Goal: Task Accomplishment & Management: Manage account settings

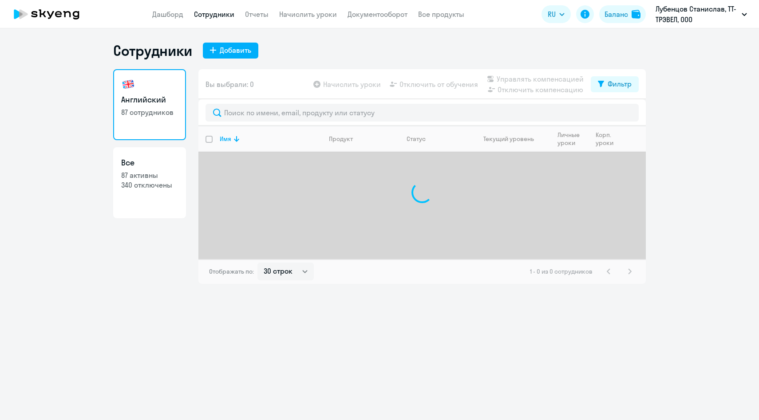
select select "30"
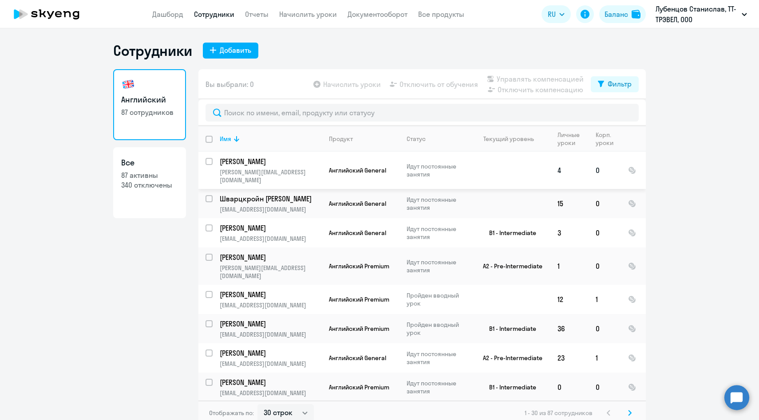
click at [208, 161] on input "select row 41638771" at bounding box center [214, 167] width 18 height 18
checkbox input "true"
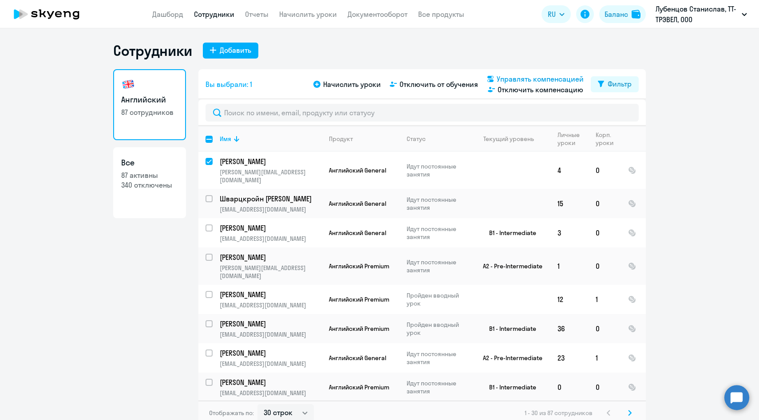
click at [521, 76] on span "Управлять компенсацией" at bounding box center [540, 79] width 87 height 11
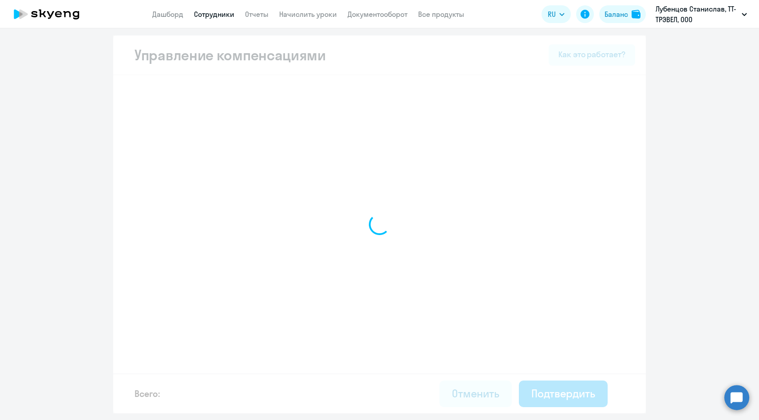
select select "MONTHLY"
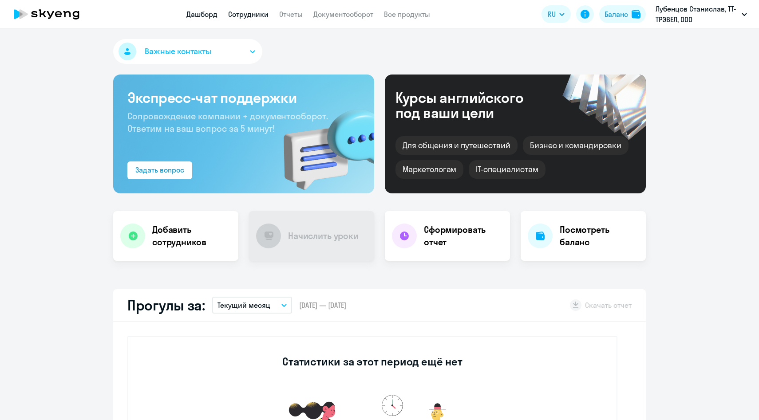
click at [245, 12] on link "Сотрудники" at bounding box center [248, 14] width 40 height 9
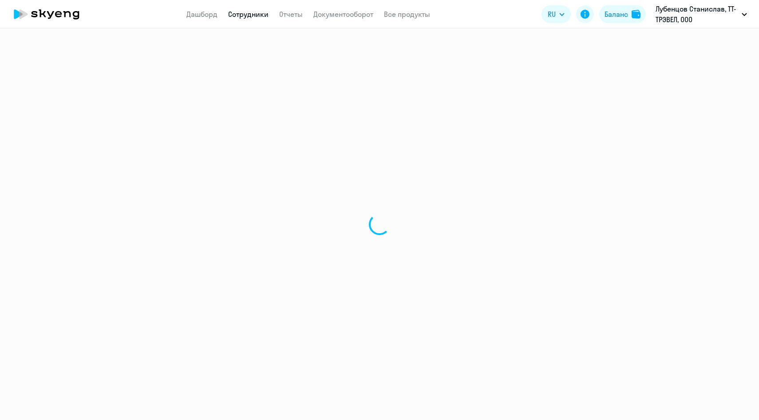
select select "30"
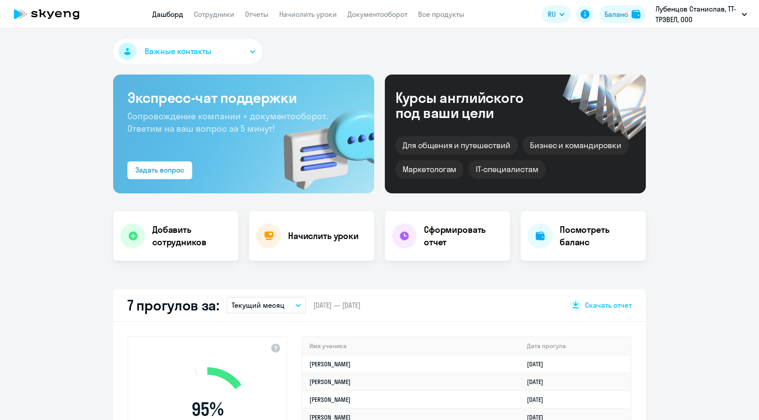
click at [209, 8] on app-header "Дашборд Сотрудники Отчеты Начислить уроки Документооборот Все продукты Дашборд …" at bounding box center [379, 14] width 759 height 28
click at [210, 12] on link "Сотрудники" at bounding box center [214, 14] width 40 height 9
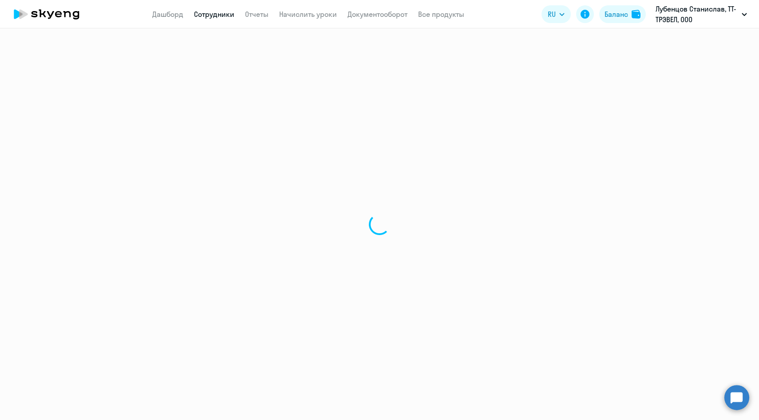
select select "30"
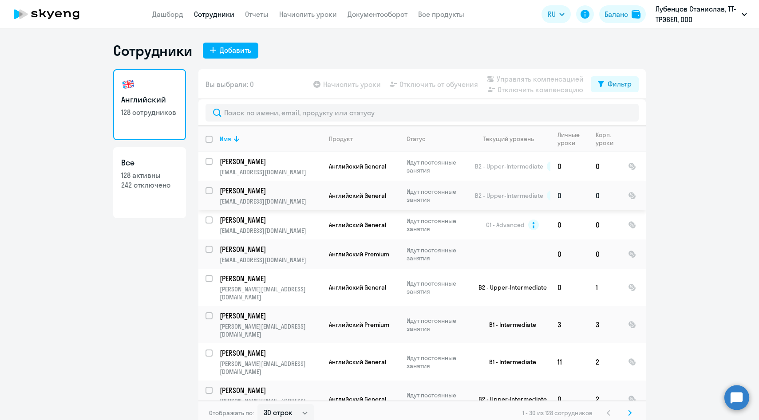
click at [207, 192] on input "select row 6907305" at bounding box center [214, 196] width 18 height 18
checkbox input "true"
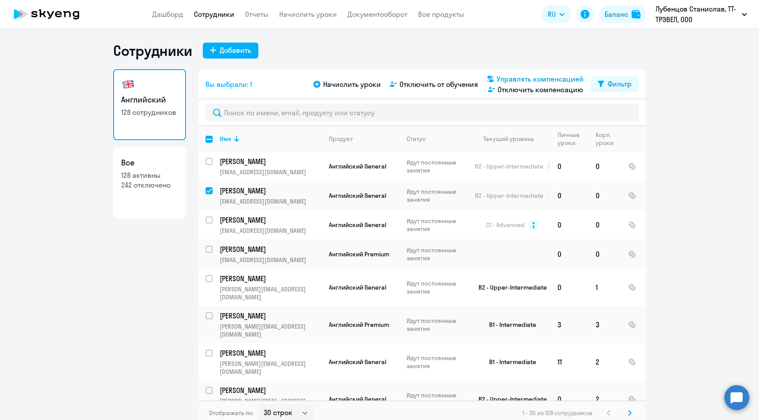
click at [525, 80] on span "Управлять компенсацией" at bounding box center [540, 79] width 87 height 11
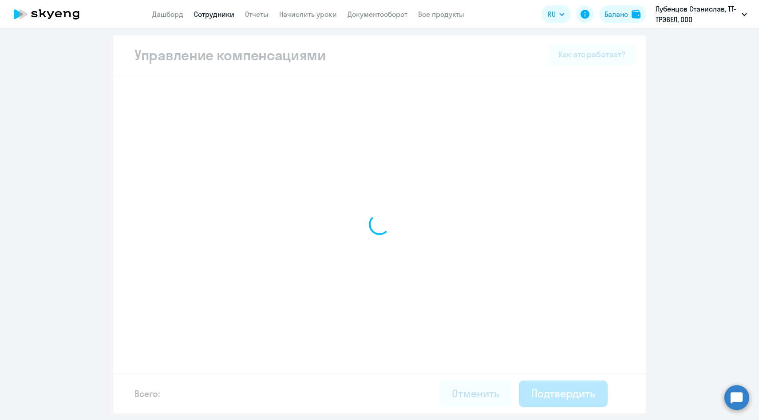
select select "MONTHLY"
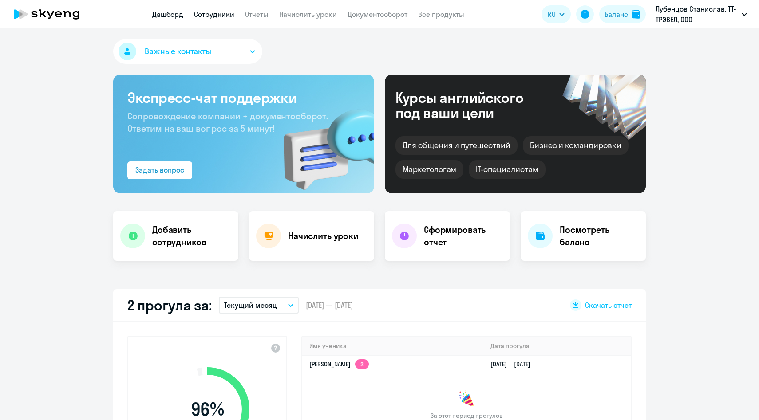
click at [218, 15] on link "Сотрудники" at bounding box center [214, 14] width 40 height 9
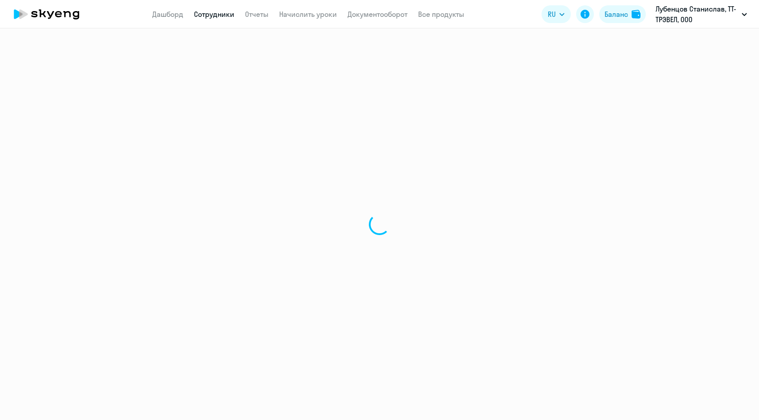
select select "30"
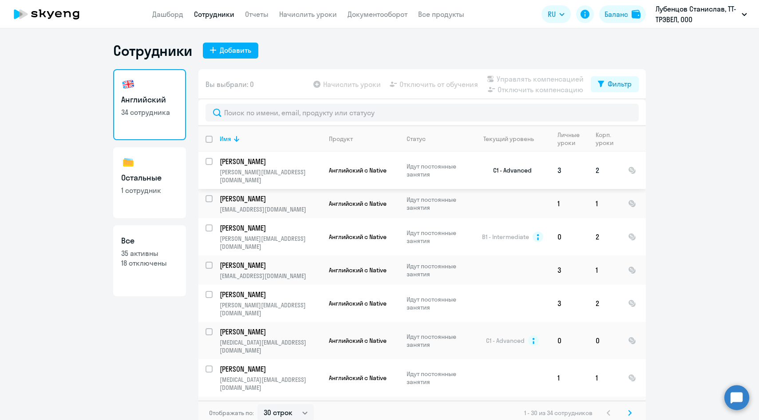
click at [213, 163] on td "[PERSON_NAME] [PERSON_NAME][EMAIL_ADDRESS][DOMAIN_NAME]" at bounding box center [267, 170] width 109 height 37
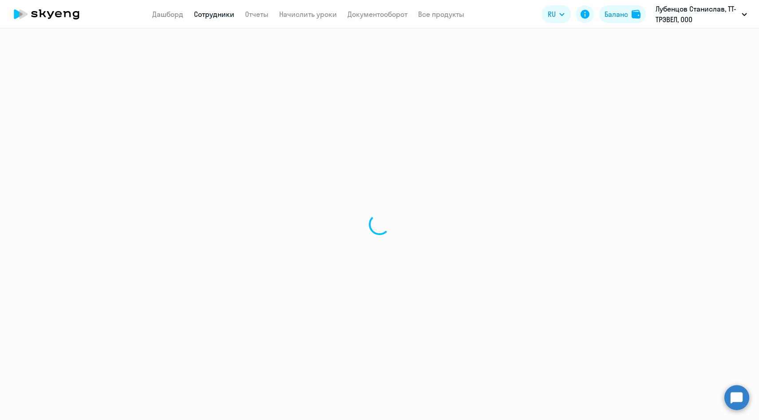
select select "english"
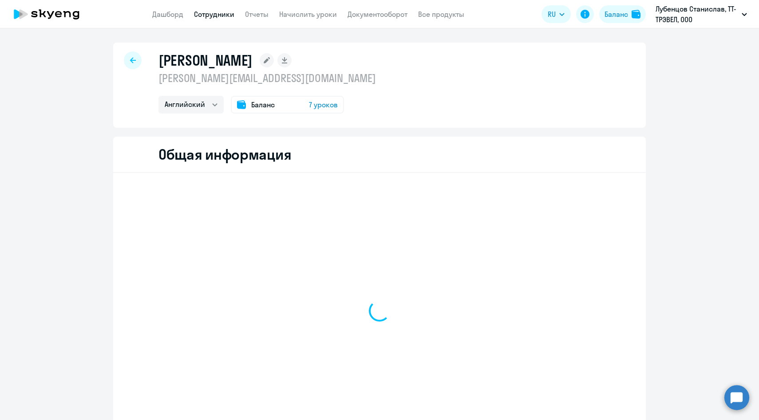
click at [133, 59] on icon at bounding box center [133, 60] width 6 height 6
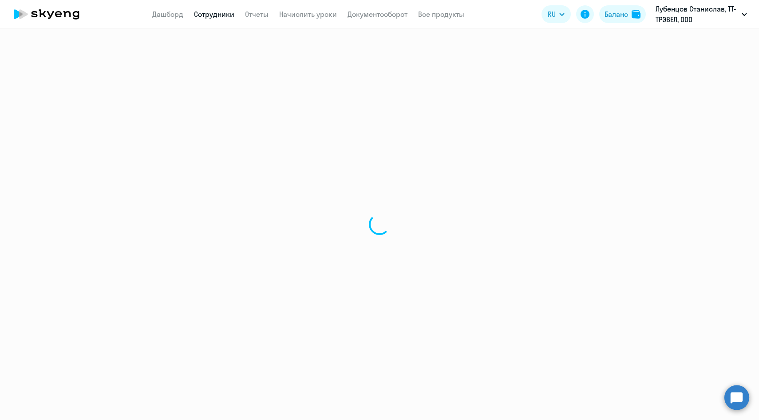
select select "30"
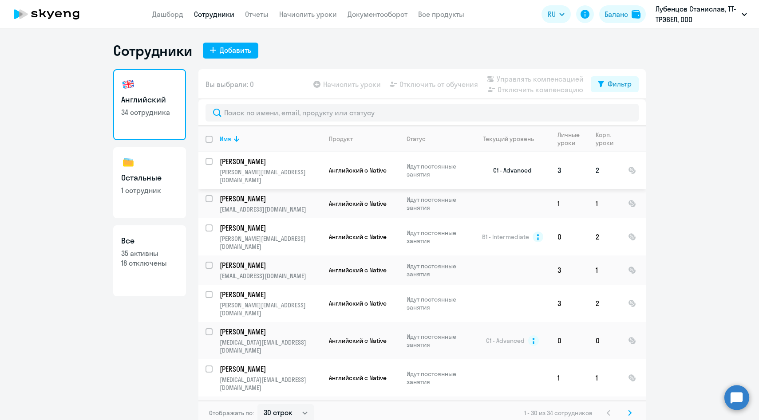
click at [209, 161] on input "select row 4018244" at bounding box center [214, 167] width 18 height 18
checkbox input "true"
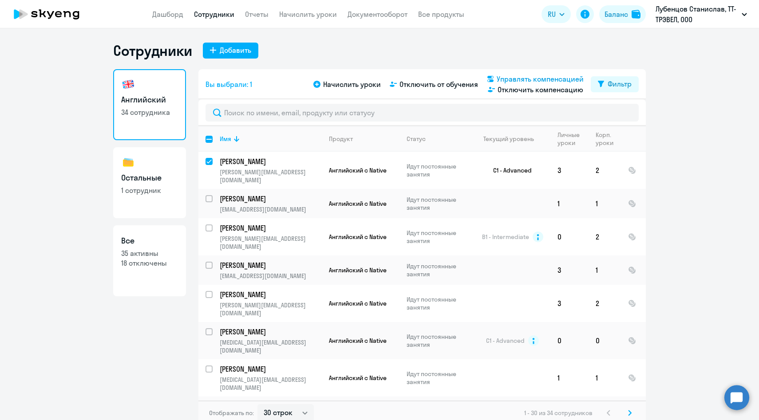
click at [532, 80] on span "Управлять компенсацией" at bounding box center [540, 79] width 87 height 11
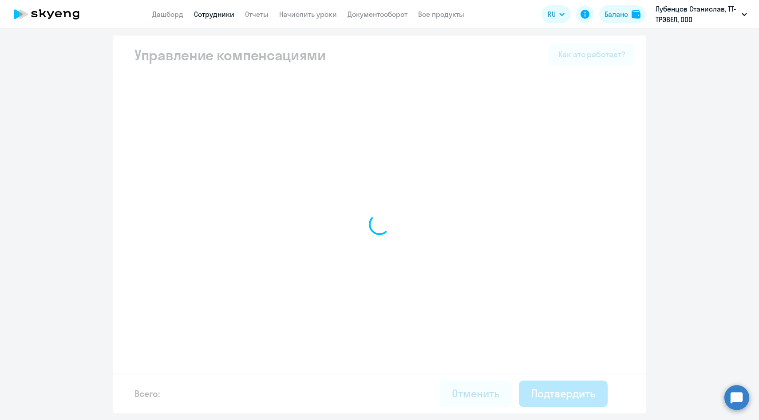
select select "MONTHLY"
